Goal: Information Seeking & Learning: Learn about a topic

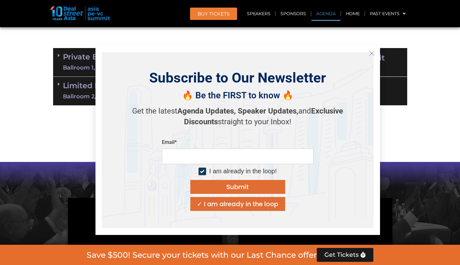
scroll to position [394, 0]
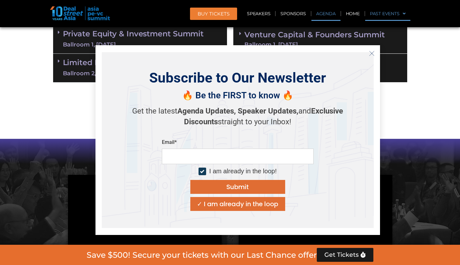
click at [399, 18] on link "Past Events" at bounding box center [387, 13] width 45 height 15
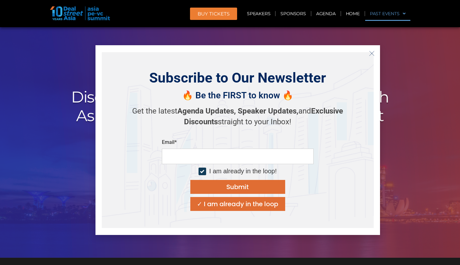
click at [399, 18] on link "Past Events" at bounding box center [387, 13] width 45 height 15
click at [370, 50] on button "Close" at bounding box center [372, 53] width 10 height 10
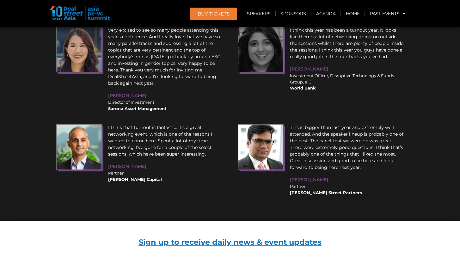
scroll to position [6841, 0]
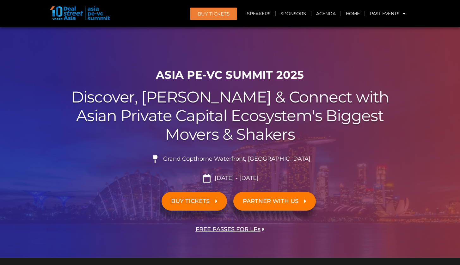
click at [284, 158] on span "Grand Copthorne Waterfront, [GEOGRAPHIC_DATA]​" at bounding box center [236, 159] width 149 height 7
click at [286, 160] on span "Grand Copthorne Waterfront, [GEOGRAPHIC_DATA]​" at bounding box center [236, 159] width 149 height 7
drag, startPoint x: 294, startPoint y: 158, endPoint x: 178, endPoint y: 157, distance: 115.8
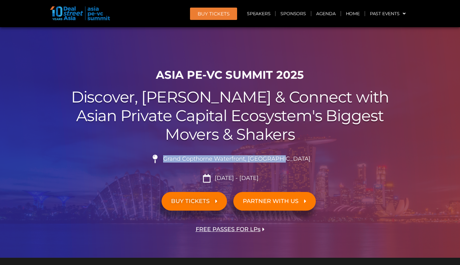
click at [178, 157] on span "Grand Copthorne Waterfront, [GEOGRAPHIC_DATA]​" at bounding box center [236, 159] width 149 height 7
copy span "Grand Copthorne Waterfront, [GEOGRAPHIC_DATA]​"
drag, startPoint x: 167, startPoint y: 40, endPoint x: 220, endPoint y: 148, distance: 119.5
click at [220, 148] on div "ASIA PE-VC Summit 2025 Discover, Learn & Connect with Asian Private Capital Eco…" at bounding box center [230, 161] width 361 height 193
